Goal: Go to known website: Access a specific website the user already knows

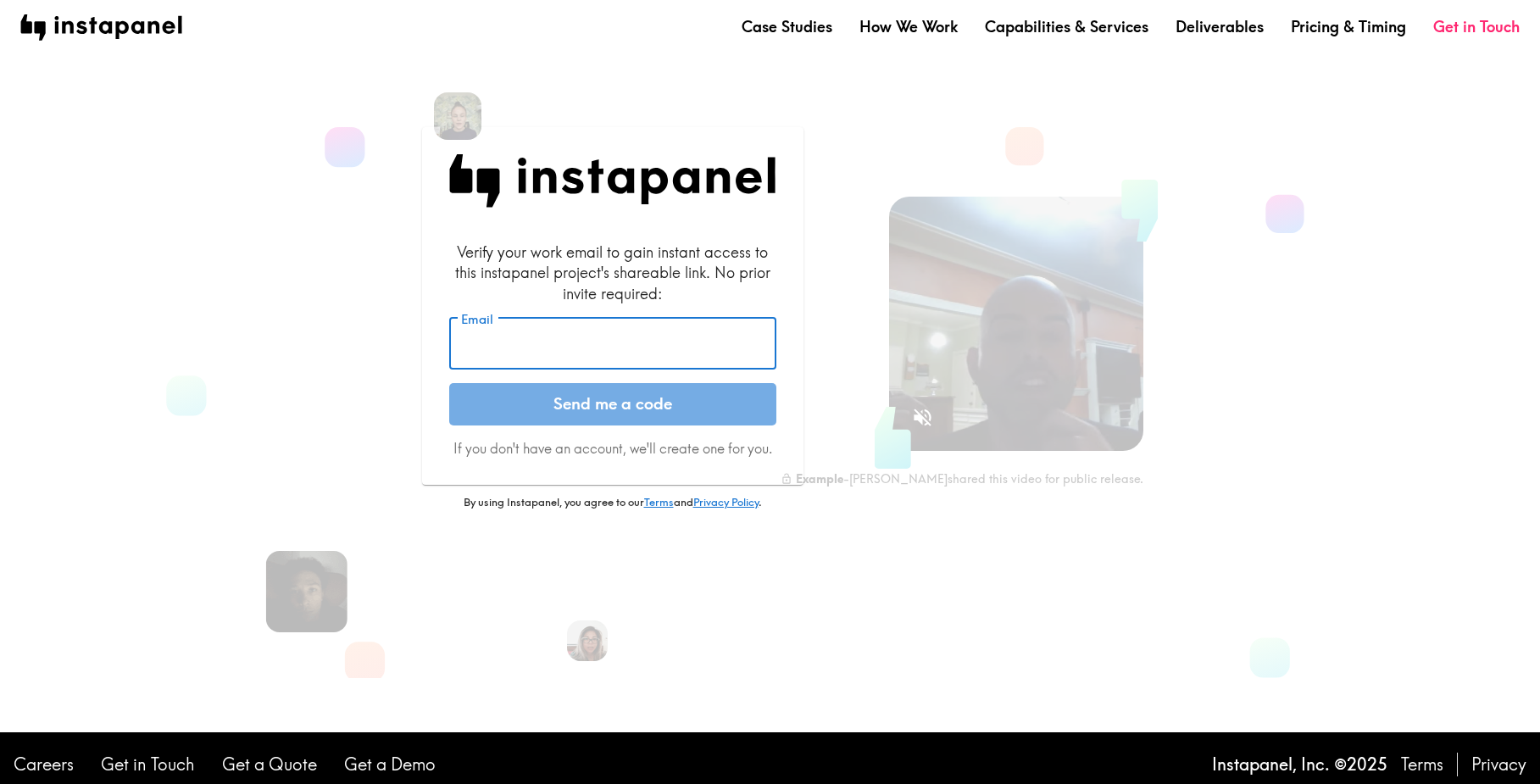
click at [530, 339] on input "Email" at bounding box center [613, 344] width 327 height 53
type input "[PERSON_NAME][EMAIL_ADDRESS][DOMAIN_NAME]"
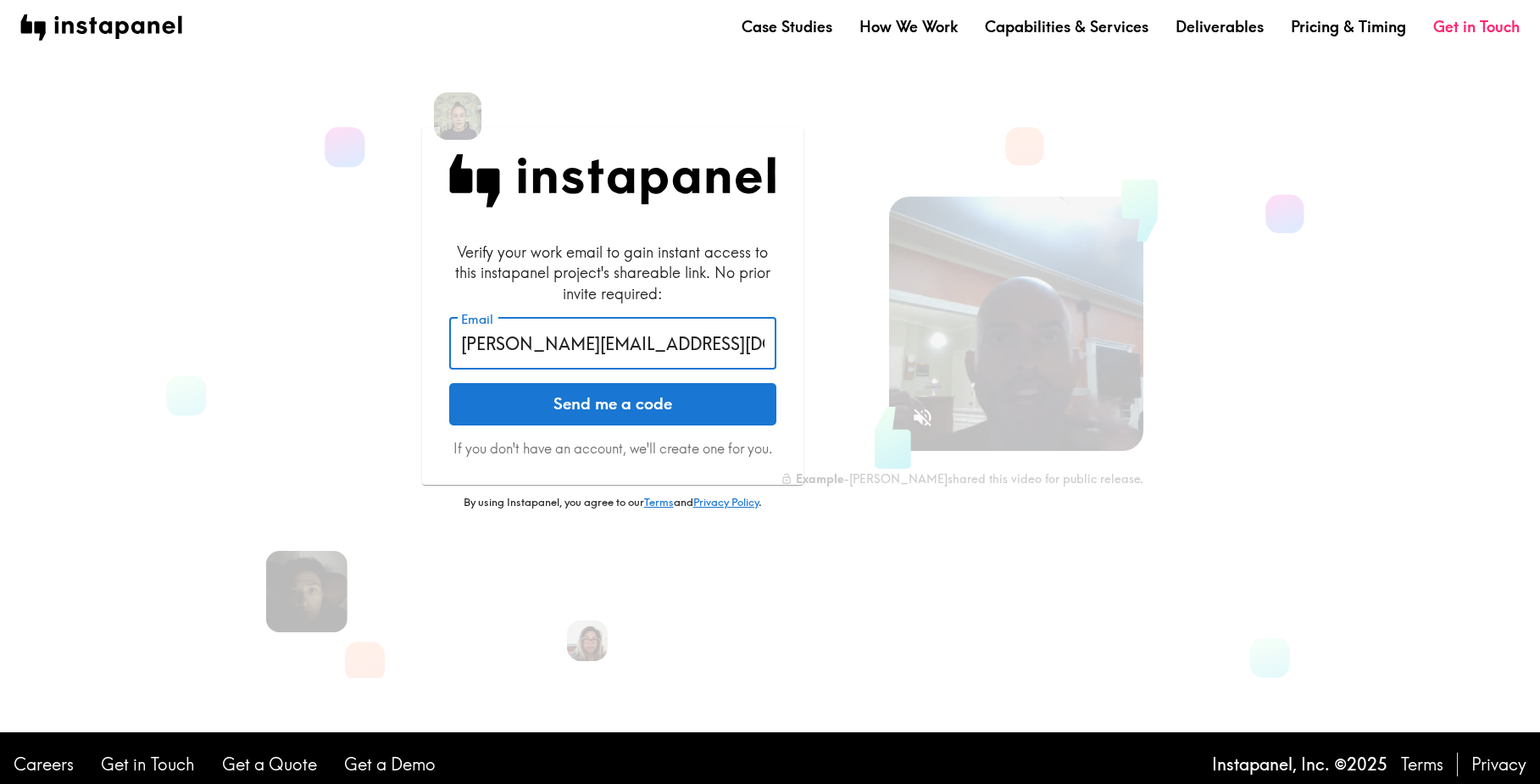
click at [569, 406] on button "Send me a code" at bounding box center [613, 404] width 327 height 43
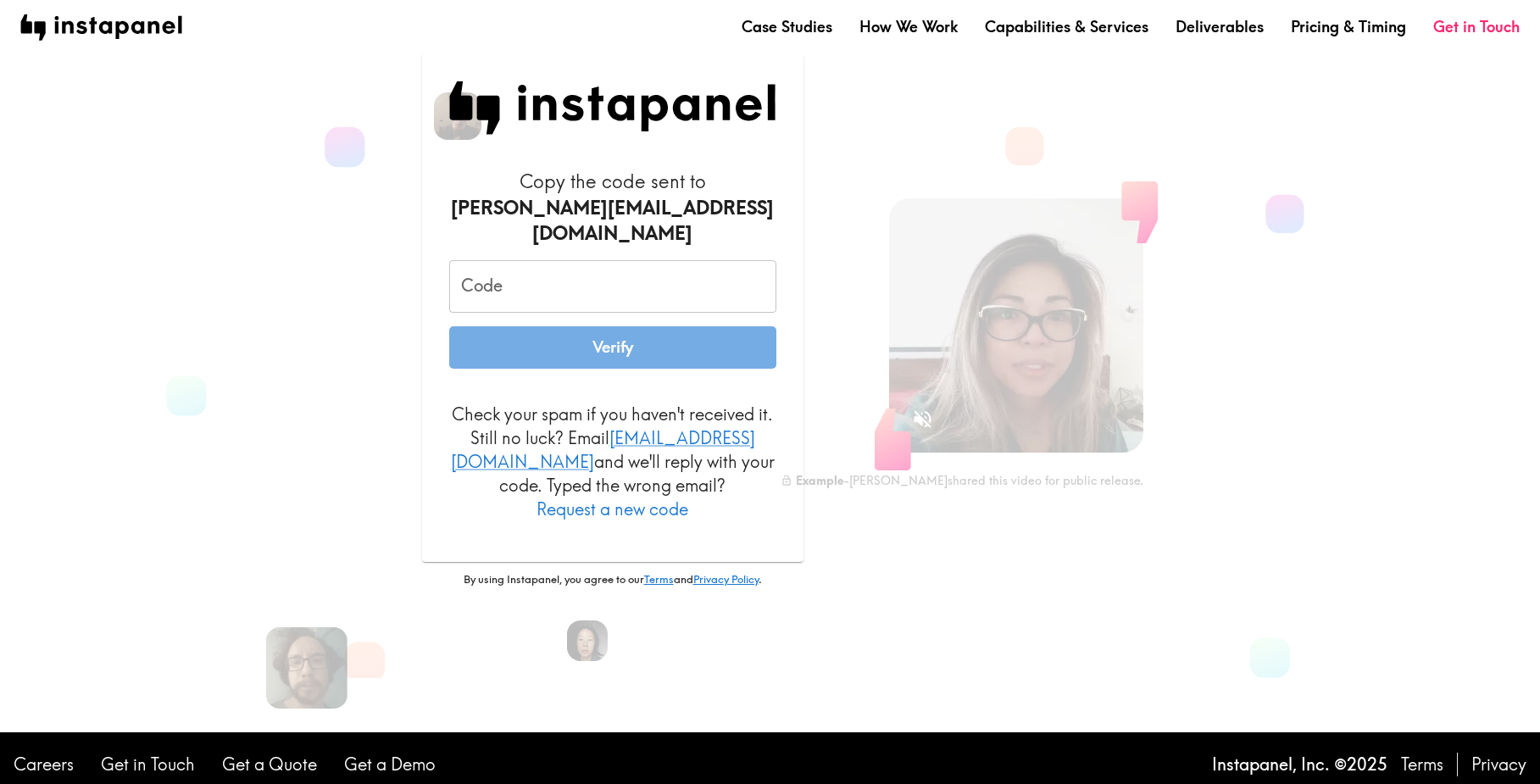
click at [558, 288] on input "Code" at bounding box center [613, 286] width 327 height 53
paste input "pG8_jHp_Jr2"
type input "pG8_jHp_Jr2"
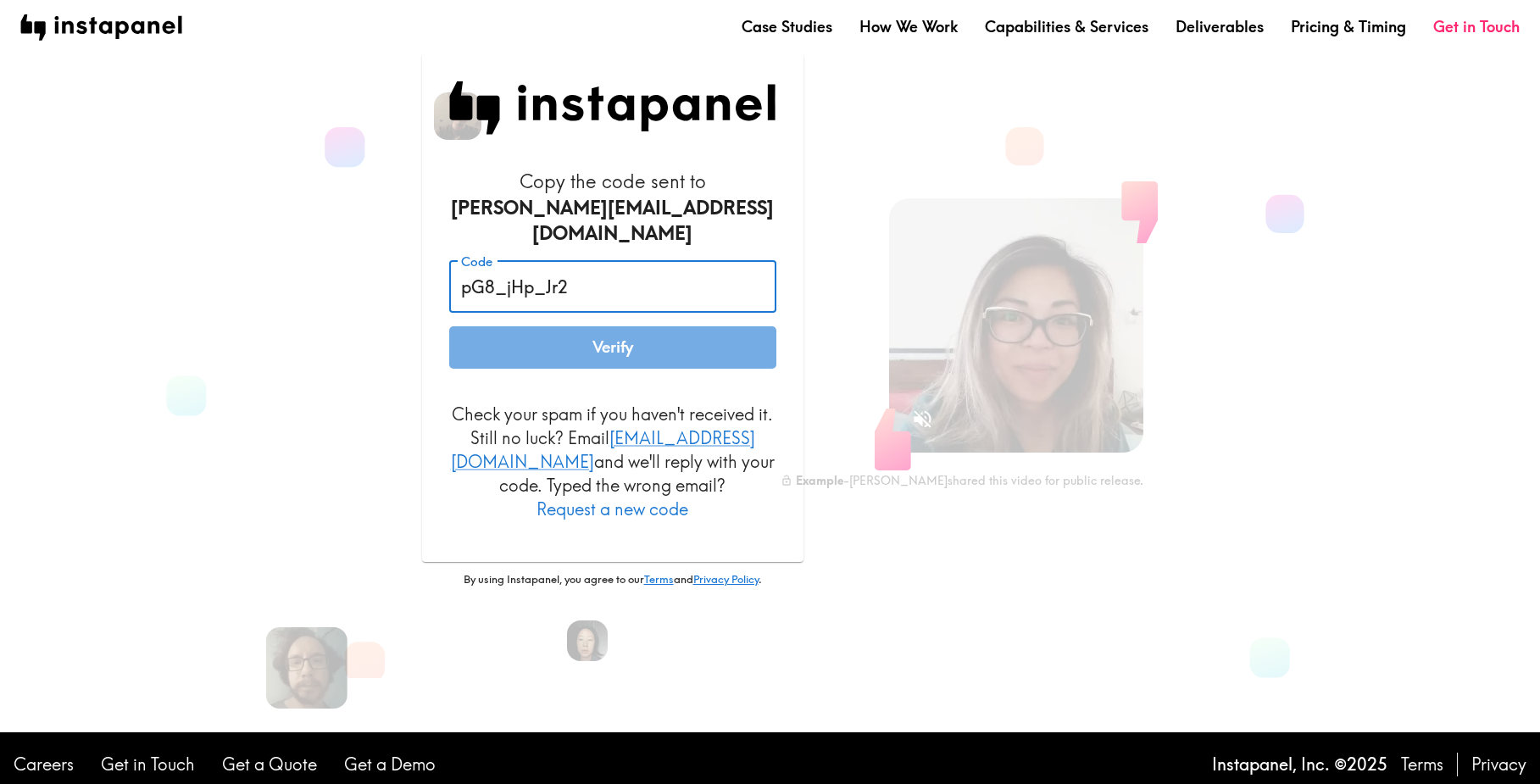
click at [619, 343] on button "Verify" at bounding box center [613, 348] width 327 height 43
